Goal: Obtain resource: Obtain resource

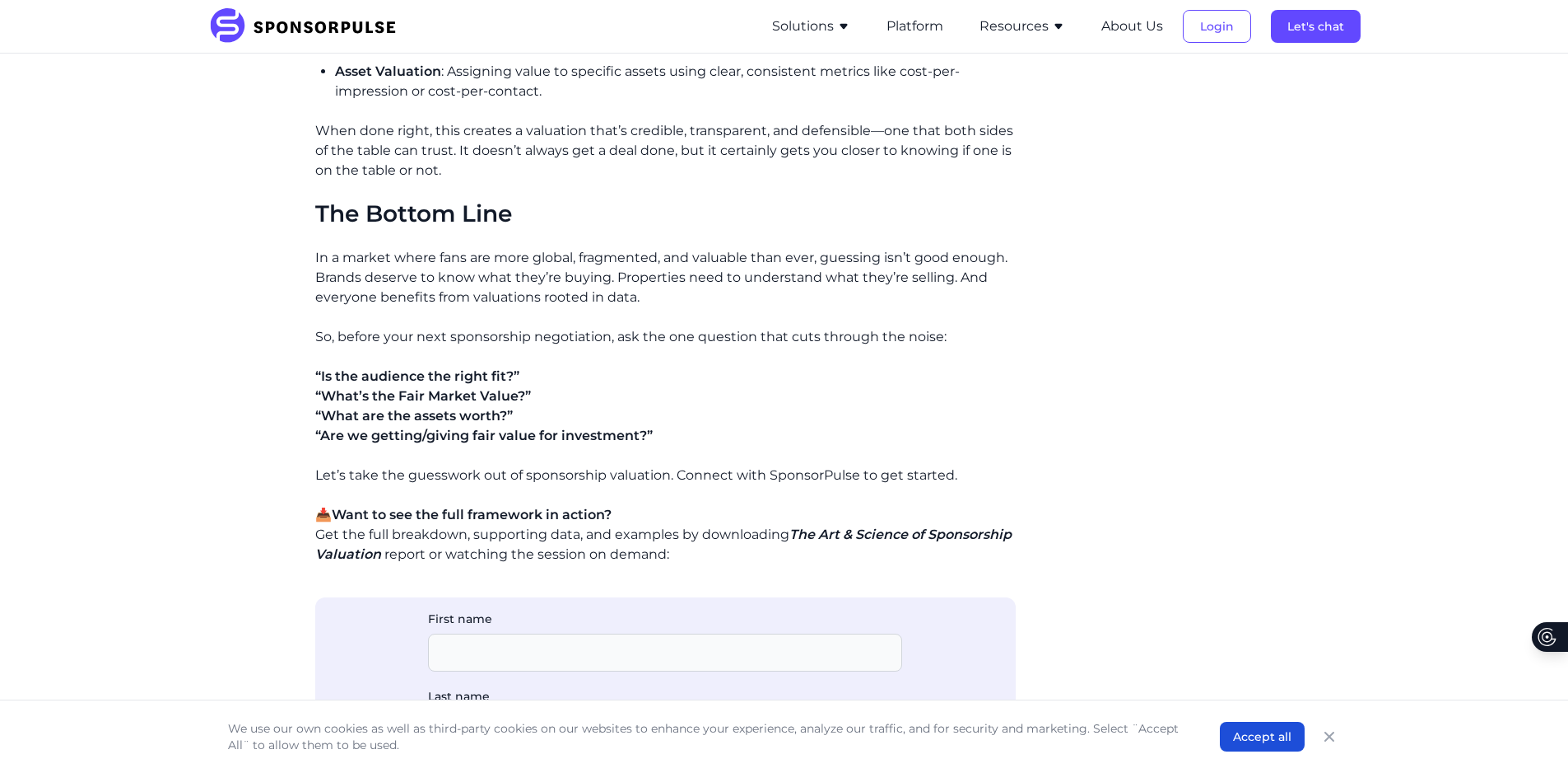
scroll to position [2142, 0]
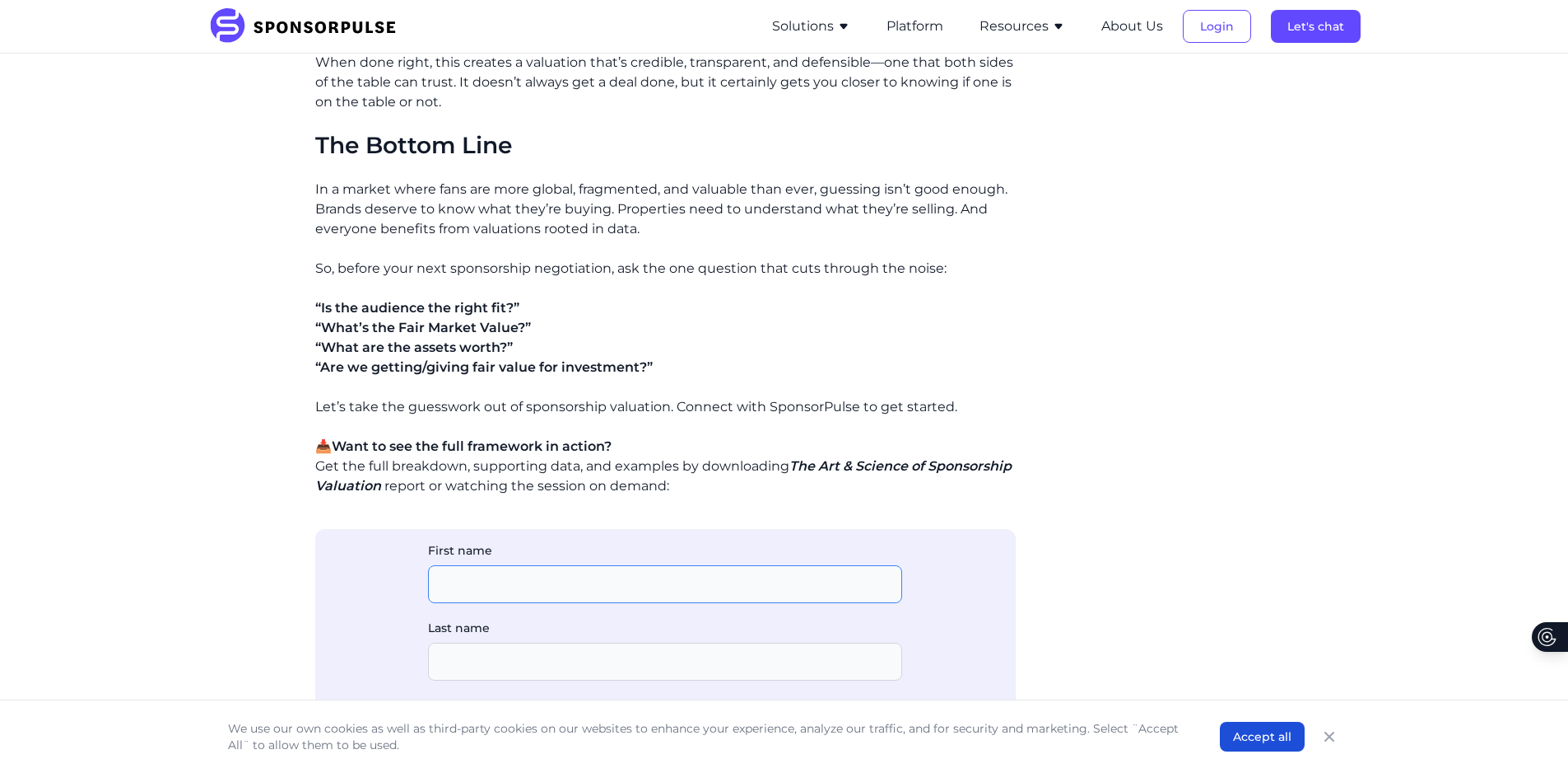
click at [557, 578] on input "First name" at bounding box center [665, 584] width 474 height 38
type input "[PERSON_NAME]"
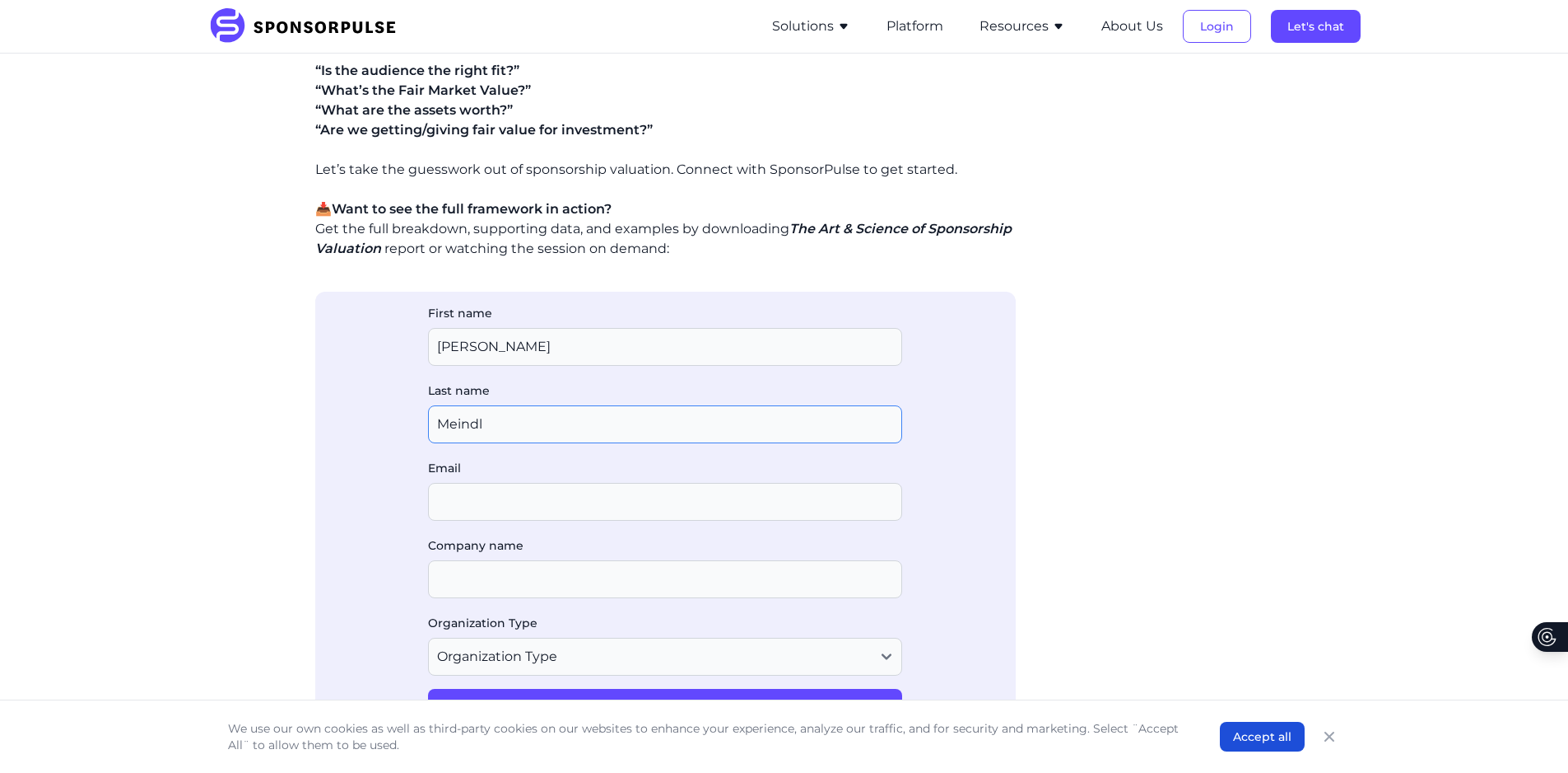
scroll to position [2389, 0]
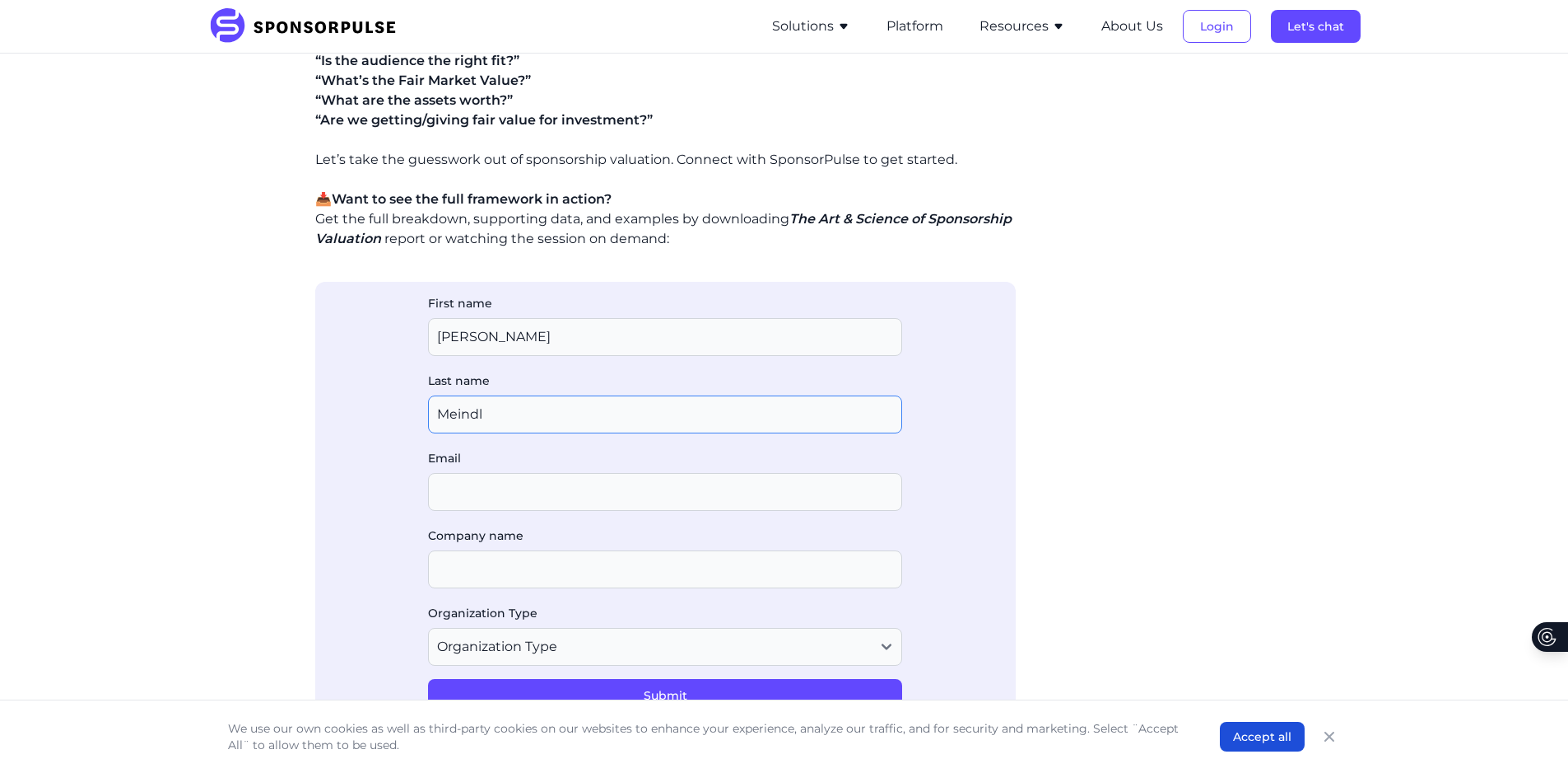
type input "Meindl"
click at [522, 492] on input "Email" at bounding box center [665, 491] width 474 height 38
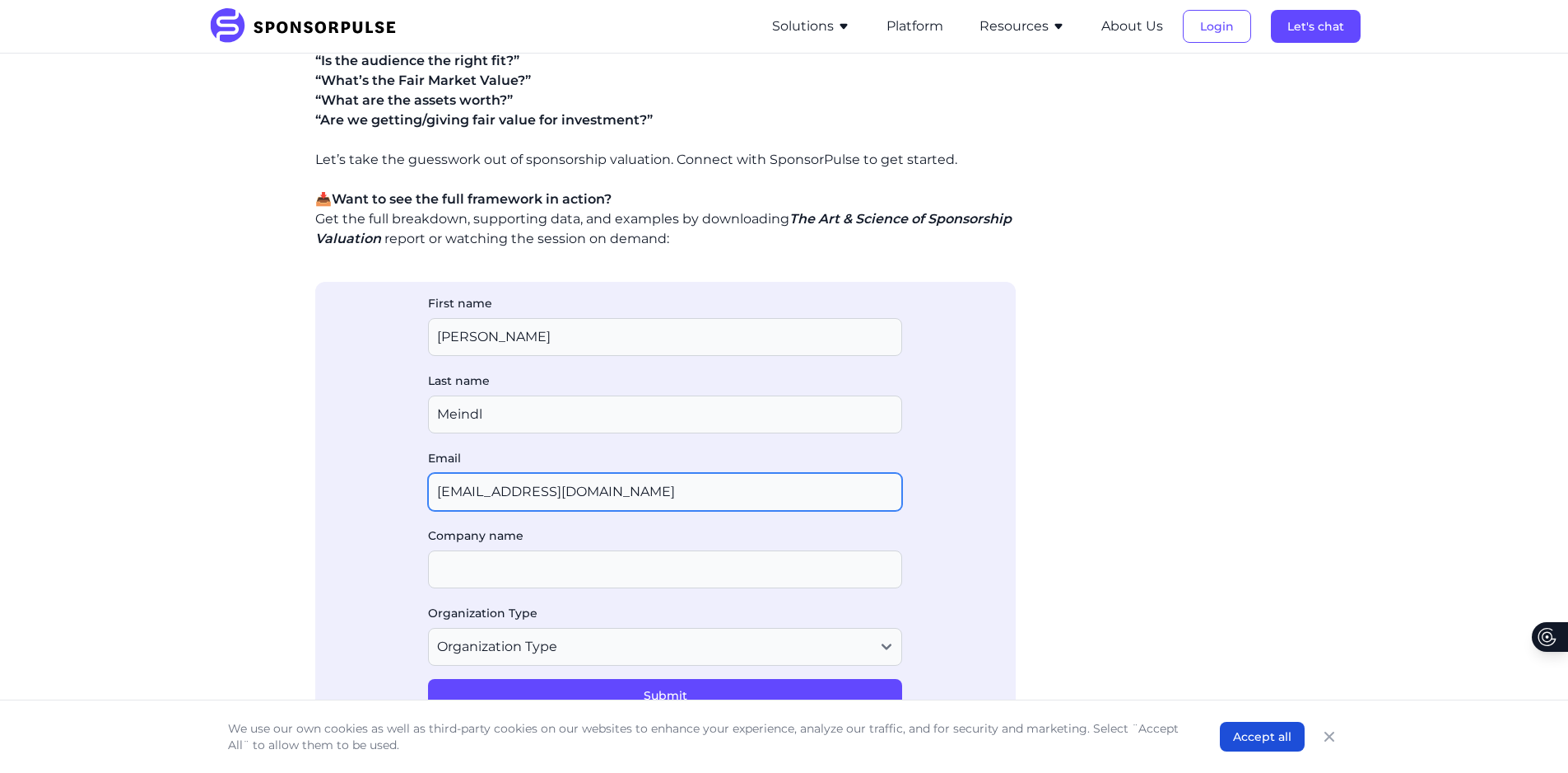
type input "meindlj@farmingdale.edu"
click at [520, 562] on input "Company name" at bounding box center [665, 569] width 474 height 38
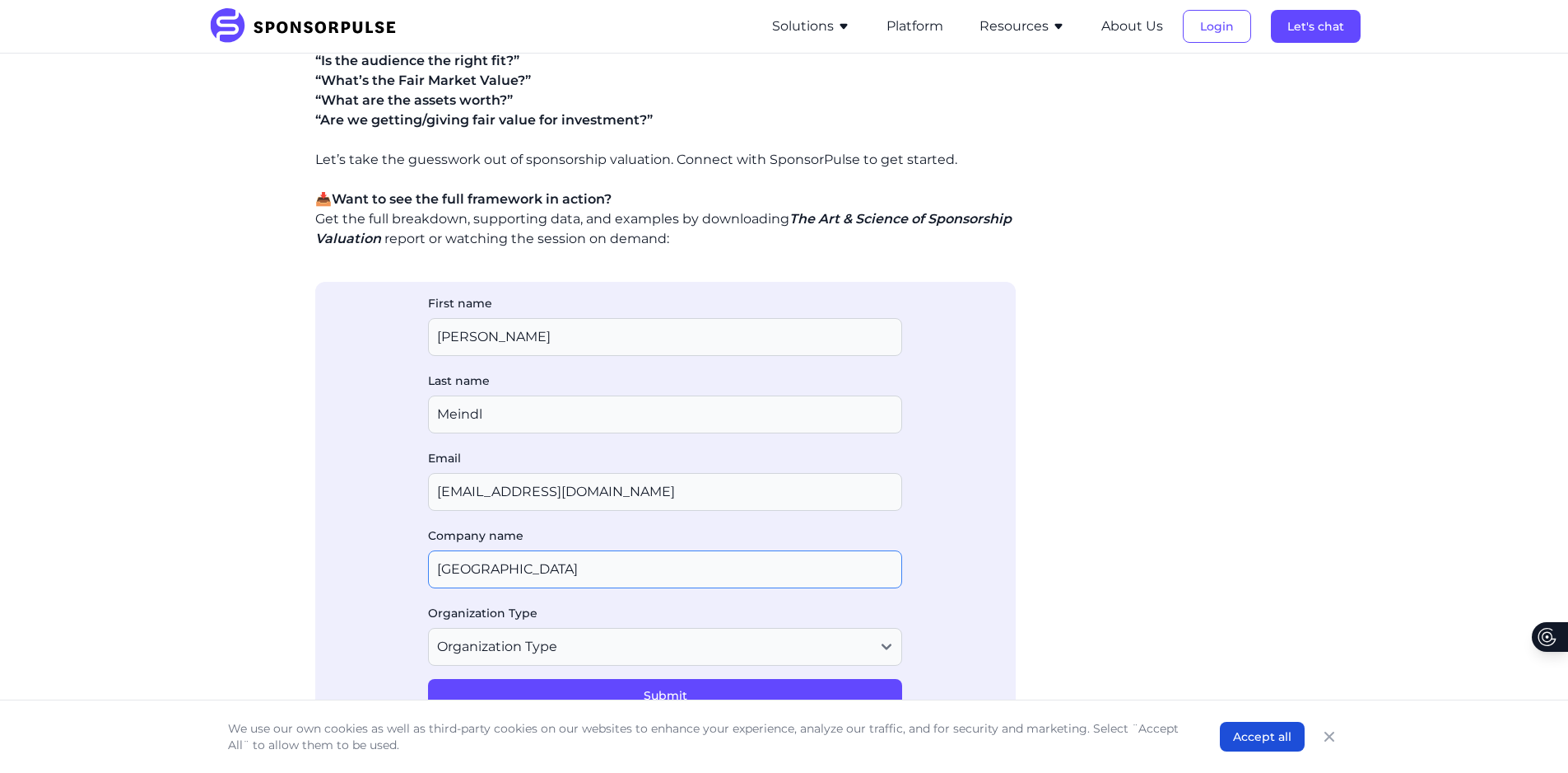
scroll to position [2472, 0]
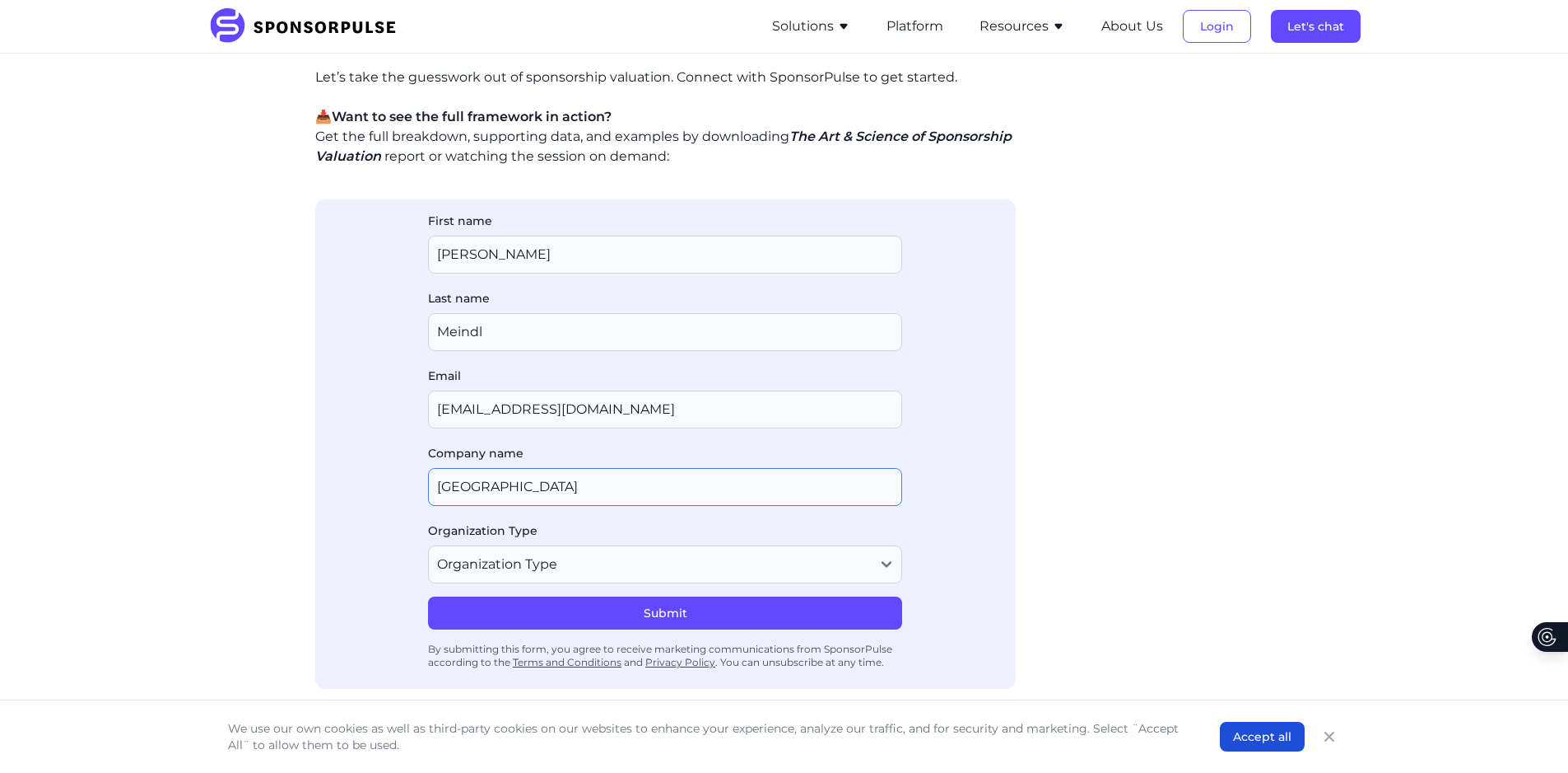
type input "Farmingdale State College"
click at [569, 567] on select "Organization Type Agency or Consultancy Property Brand (Sponsor) Other" at bounding box center [665, 563] width 474 height 38
select select "Other"
click at [428, 545] on select "Organization Type Agency or Consultancy Property Brand (Sponsor) Other" at bounding box center [665, 563] width 474 height 38
click at [663, 608] on button "Submit" at bounding box center [665, 613] width 474 height 33
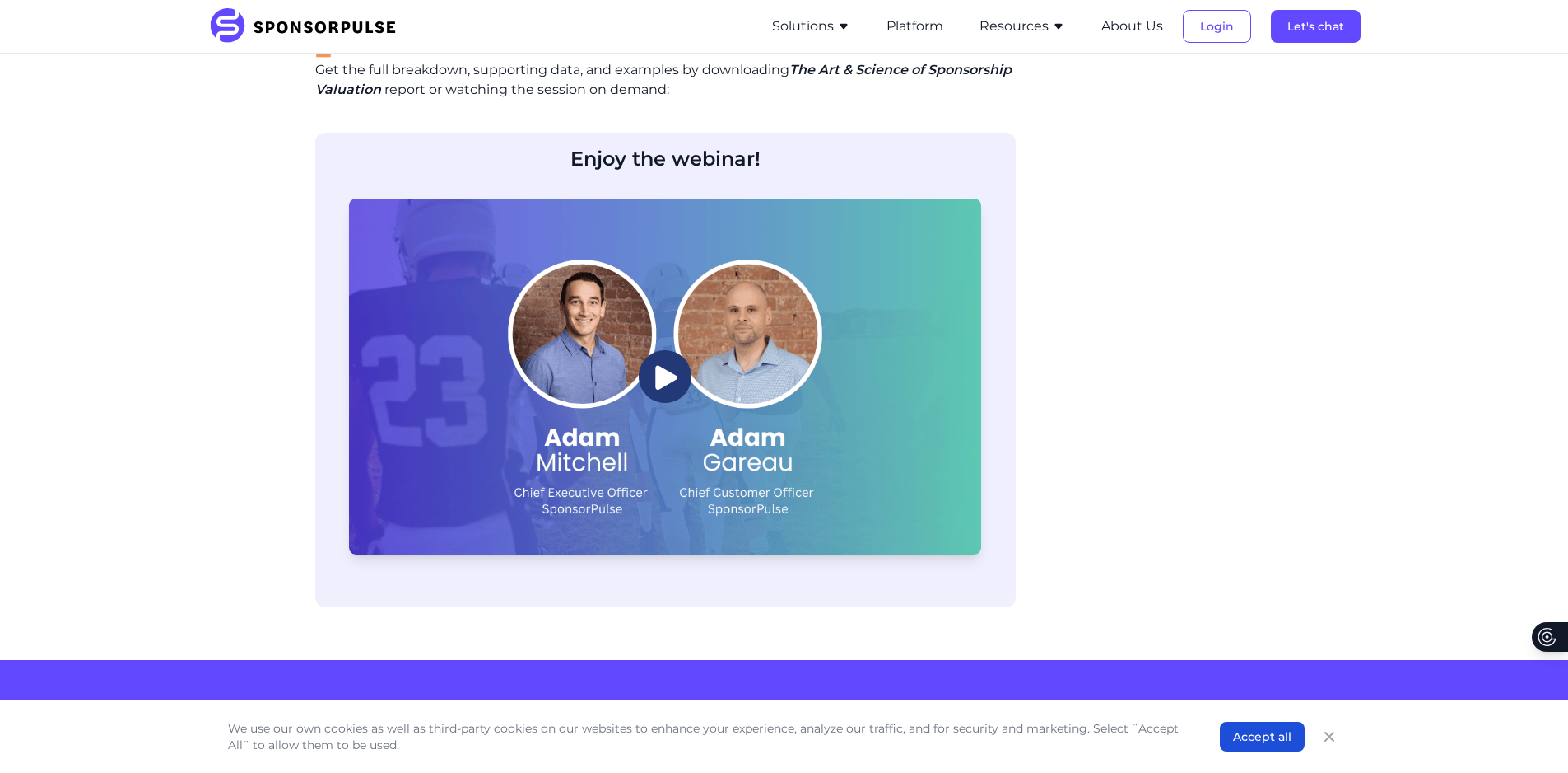
scroll to position [2636, 0]
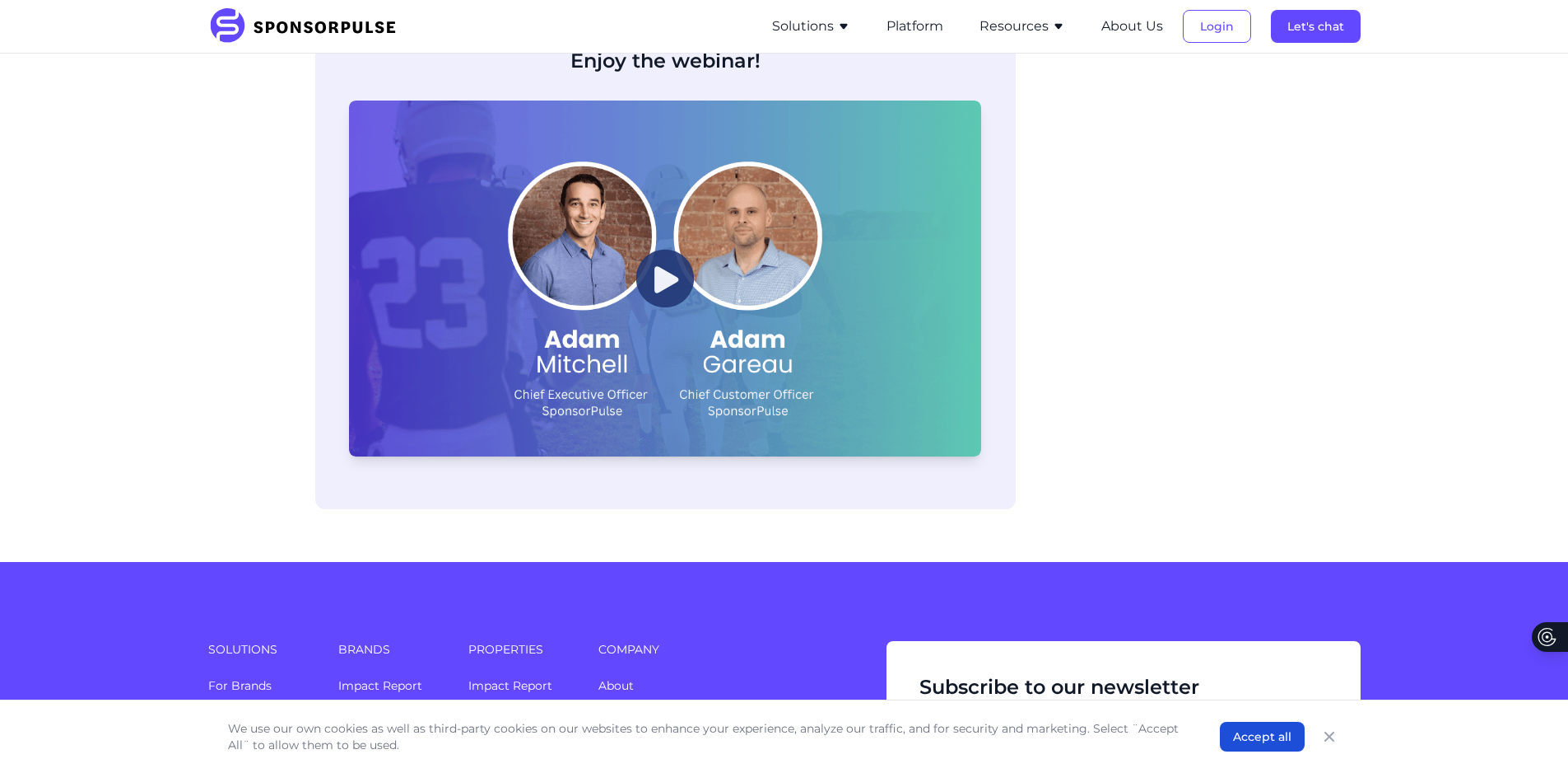
click at [671, 278] on img at bounding box center [665, 278] width 58 height 58
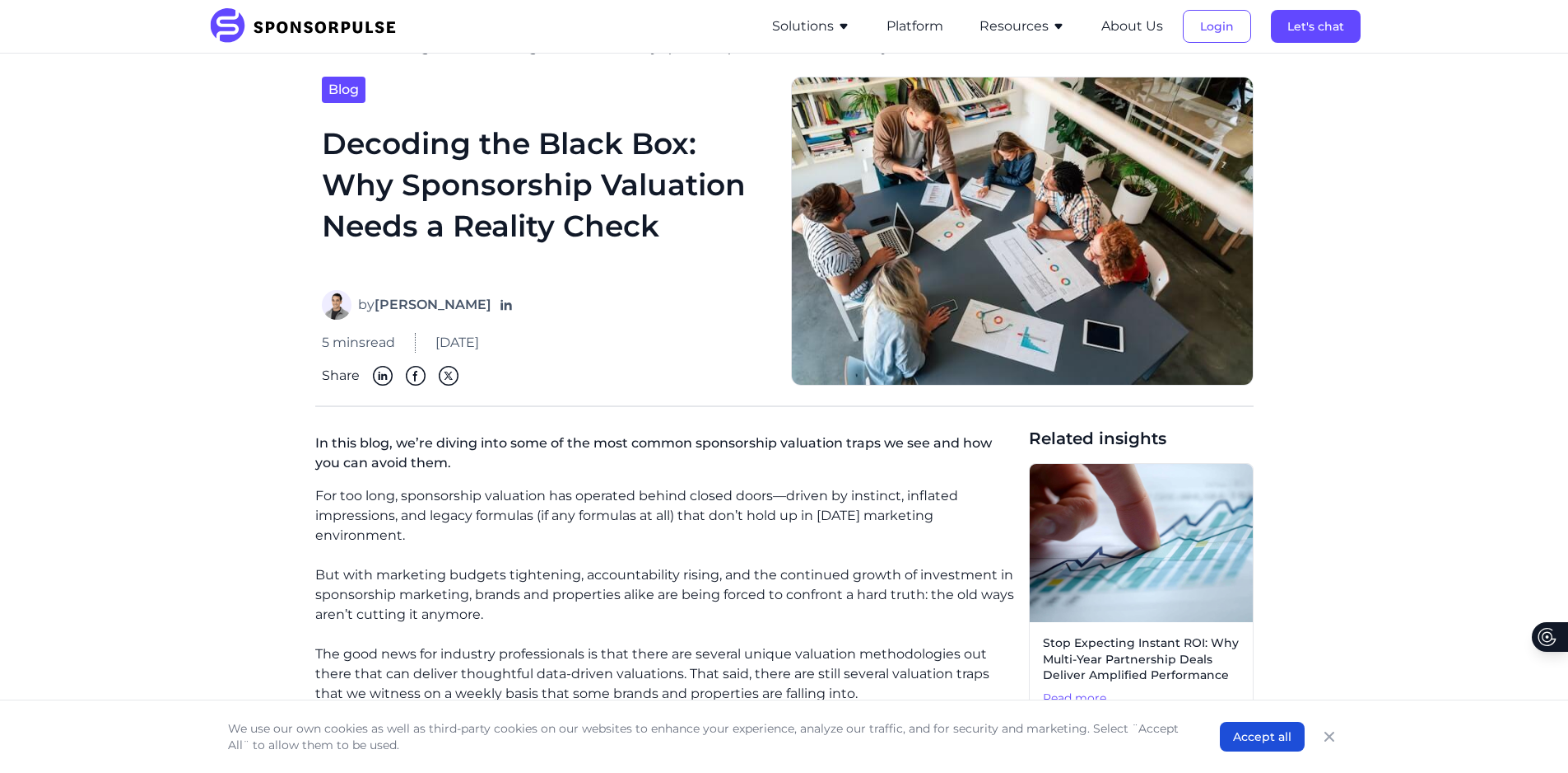
scroll to position [0, 0]
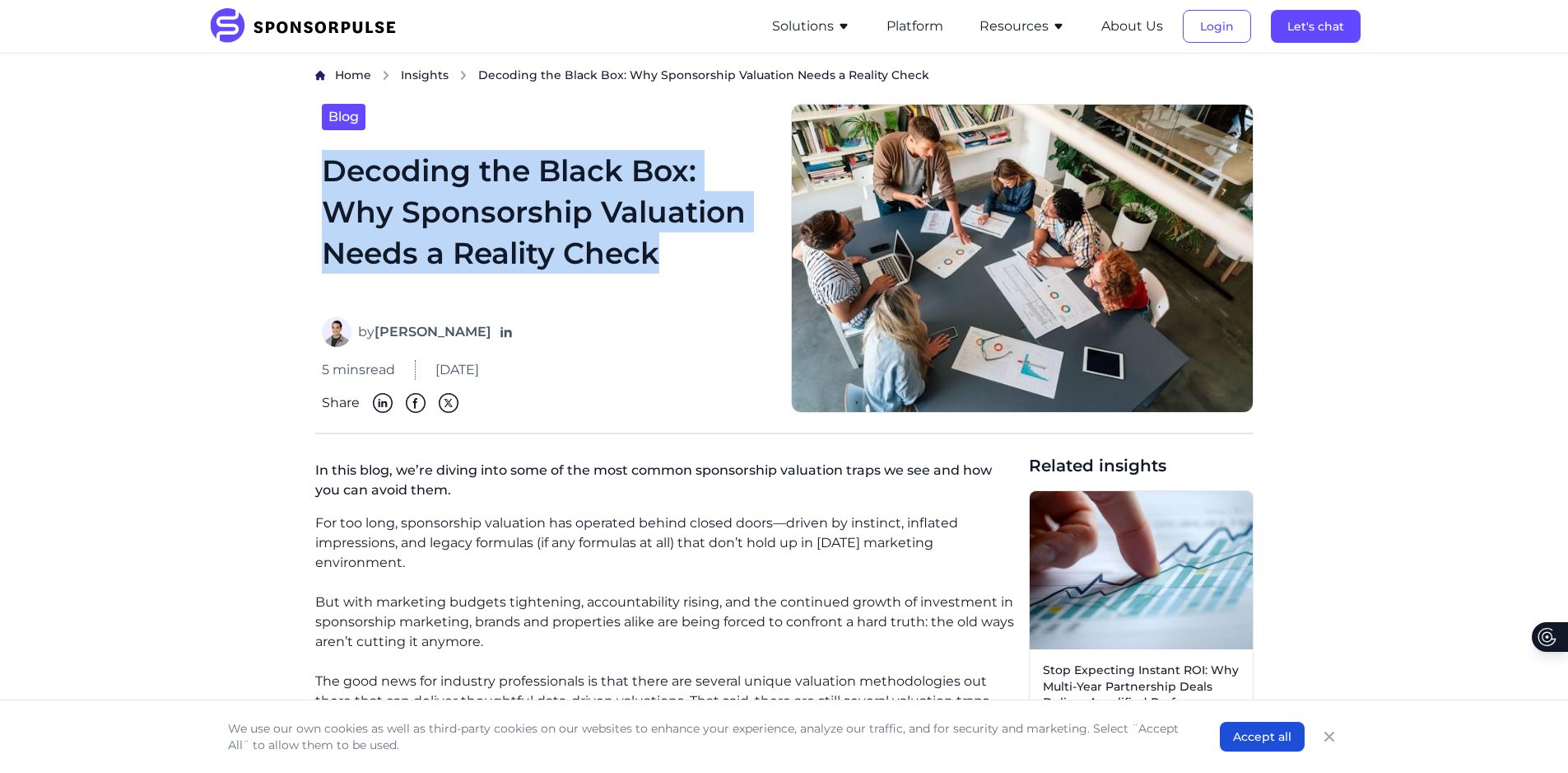
drag, startPoint x: 663, startPoint y: 272, endPoint x: 330, endPoint y: 180, distance: 345.5
click at [330, 180] on h1 "Decoding the Black Box: Why Sponsorship Valuation Needs a Reality Check" at bounding box center [546, 223] width 449 height 148
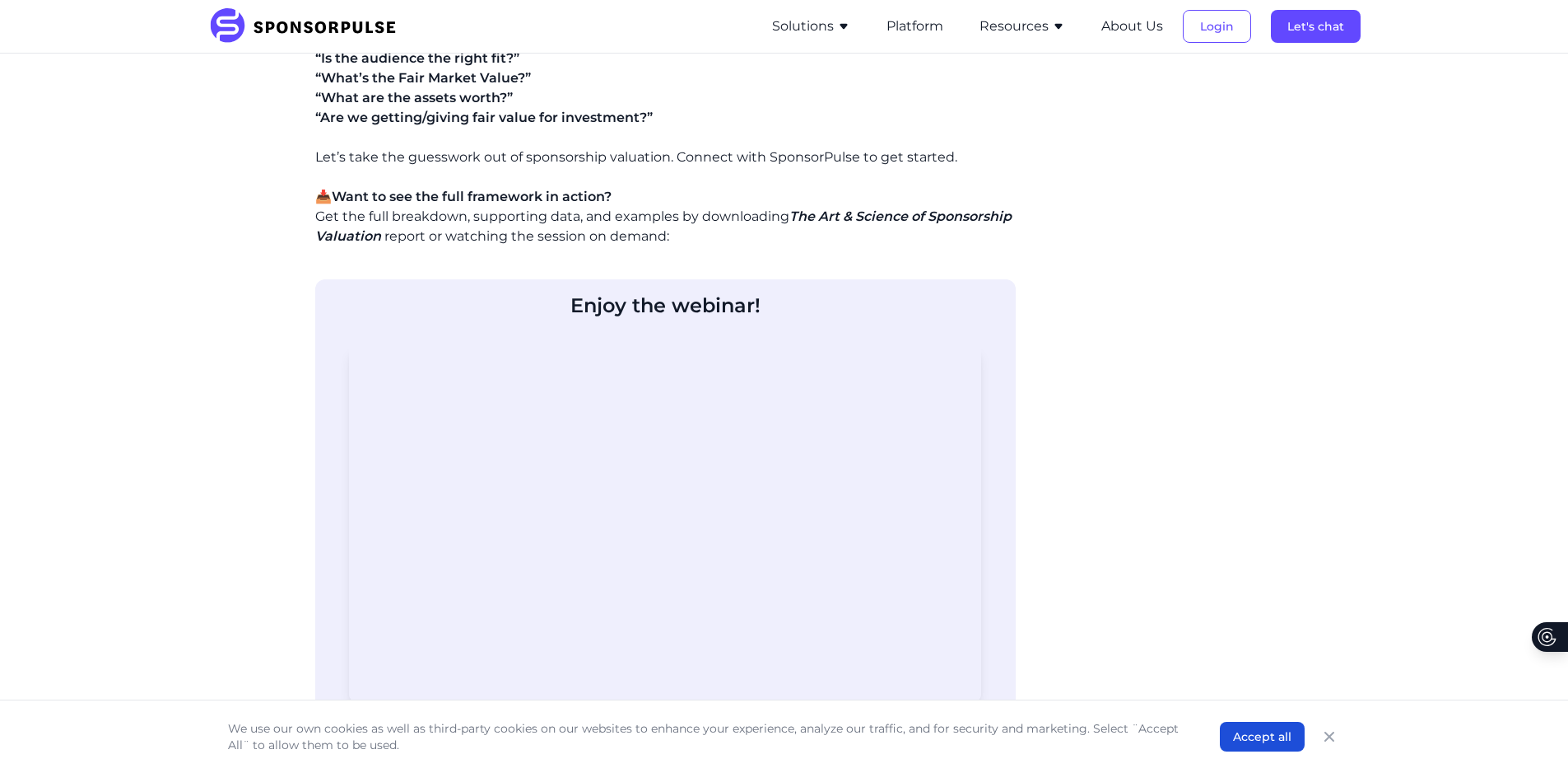
scroll to position [2389, 0]
drag, startPoint x: 381, startPoint y: 241, endPoint x: 794, endPoint y: 216, distance: 413.8
click at [794, 216] on p "📥 Want to see the full framework in action? Get the full breakdown, supporting …" at bounding box center [665, 219] width 701 height 60
copy icon "The Art & Science of Sponsorship Valuation"
